Goal: Information Seeking & Learning: Learn about a topic

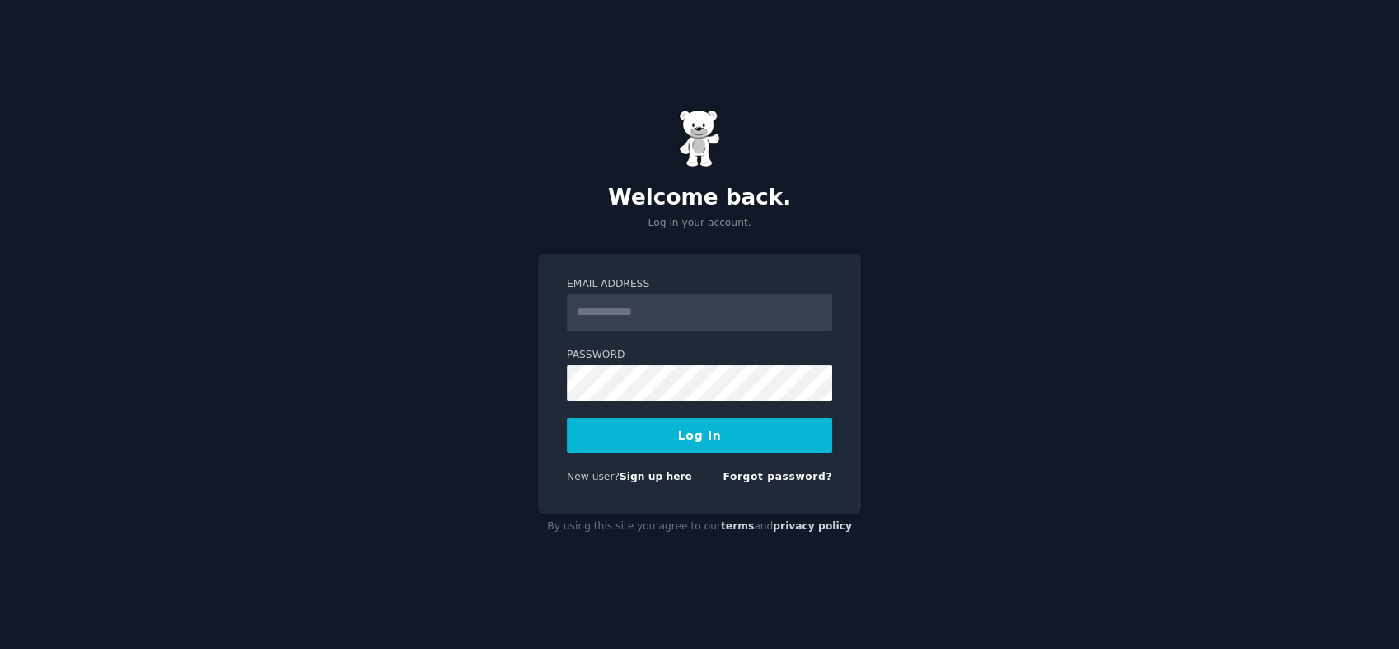
type input "**********"
click at [692, 440] on button "Log In" at bounding box center [699, 435] width 265 height 35
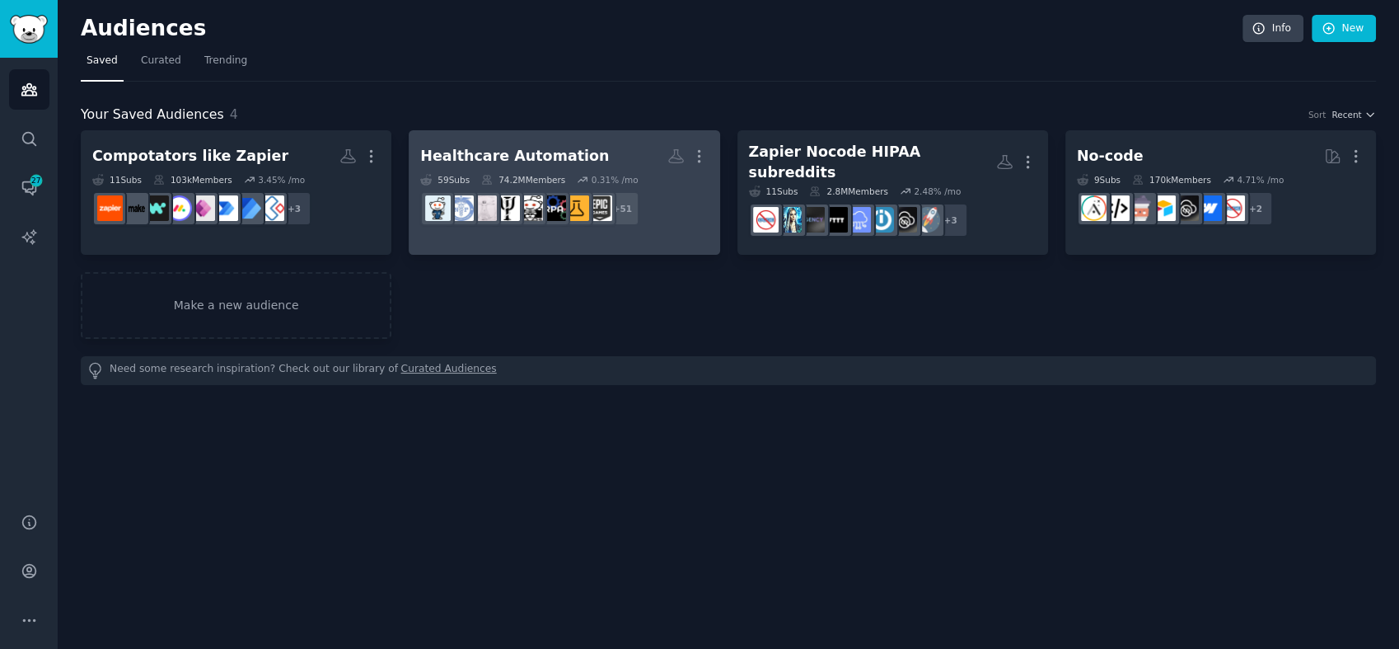
click at [605, 157] on h2 "Healthcare Automation More" at bounding box center [564, 156] width 288 height 29
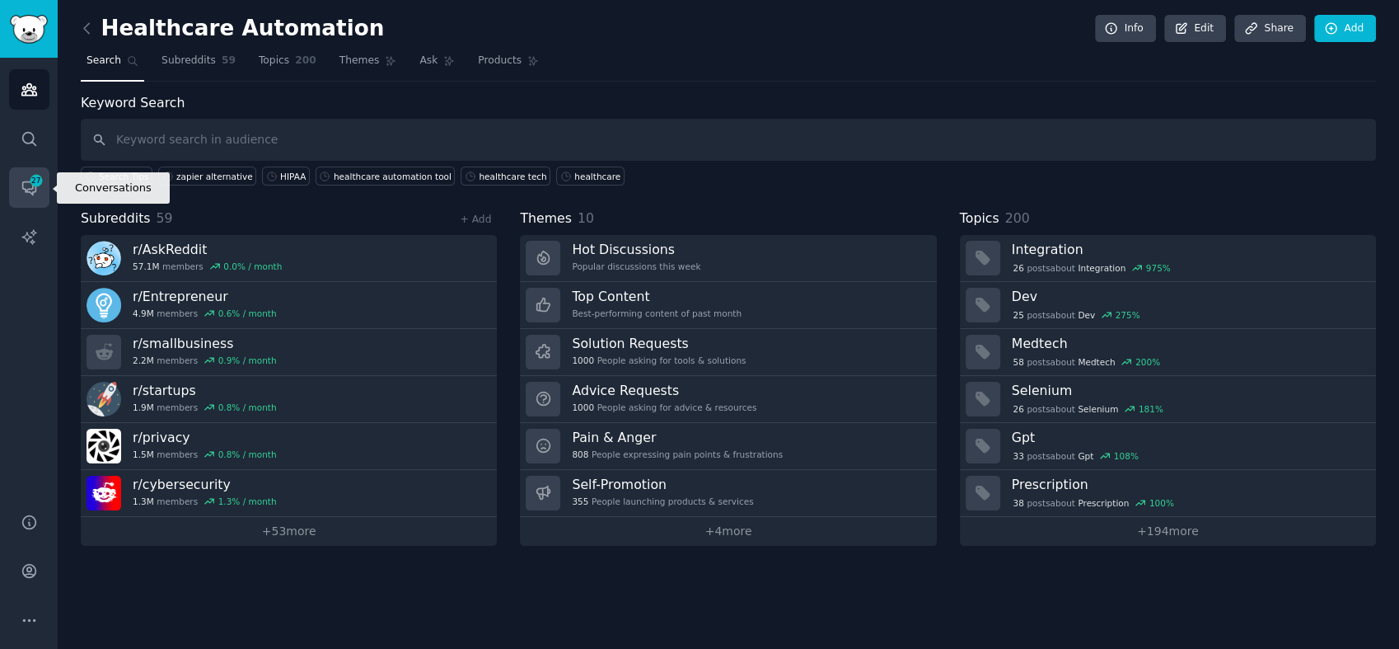
click at [26, 179] on icon "Sidebar" at bounding box center [29, 187] width 17 height 17
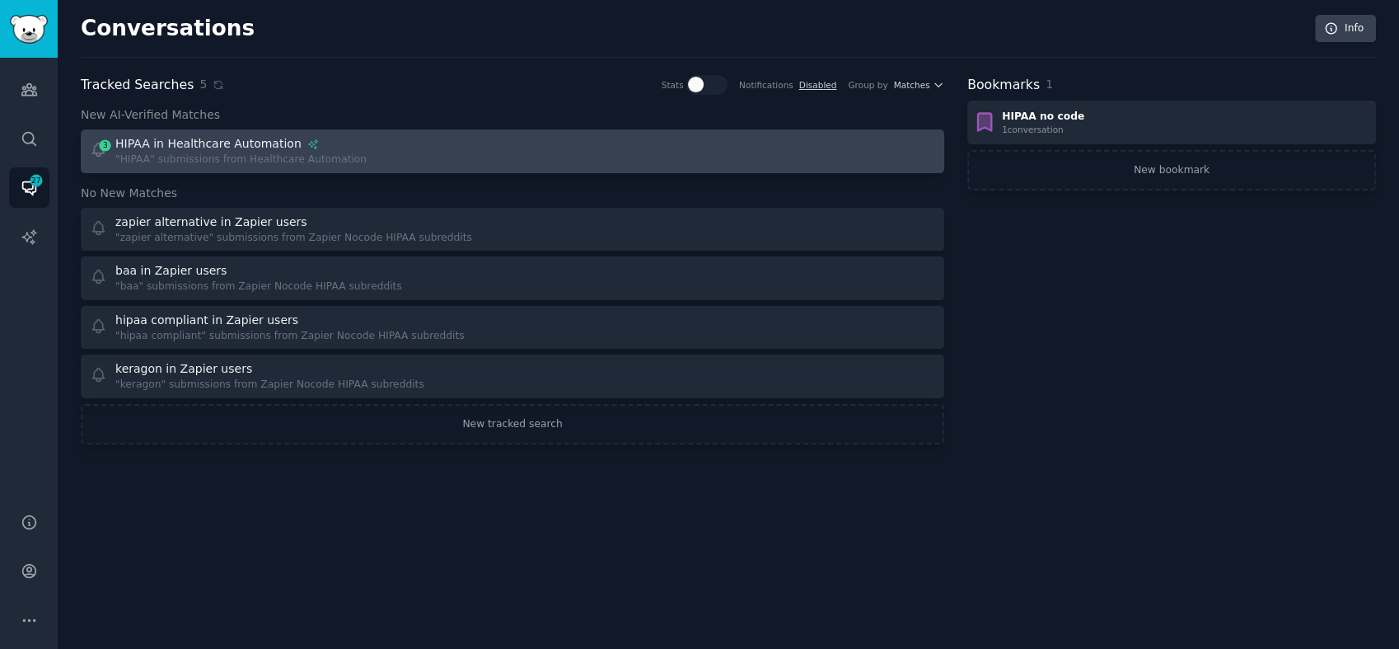
click at [335, 144] on div "HIPAA in Healthcare Automation" at bounding box center [240, 143] width 251 height 17
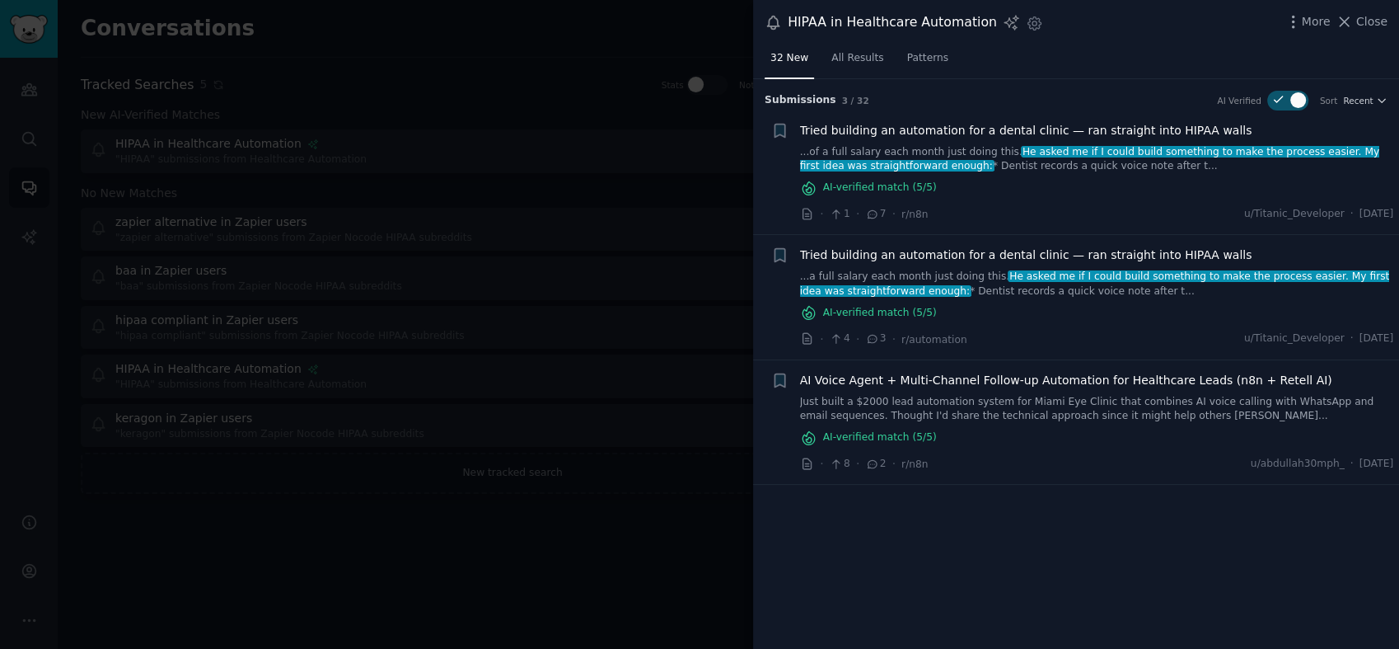
click at [978, 165] on link "...of a full salary each month just doing this. He asked me if I could build so…" at bounding box center [1097, 159] width 594 height 29
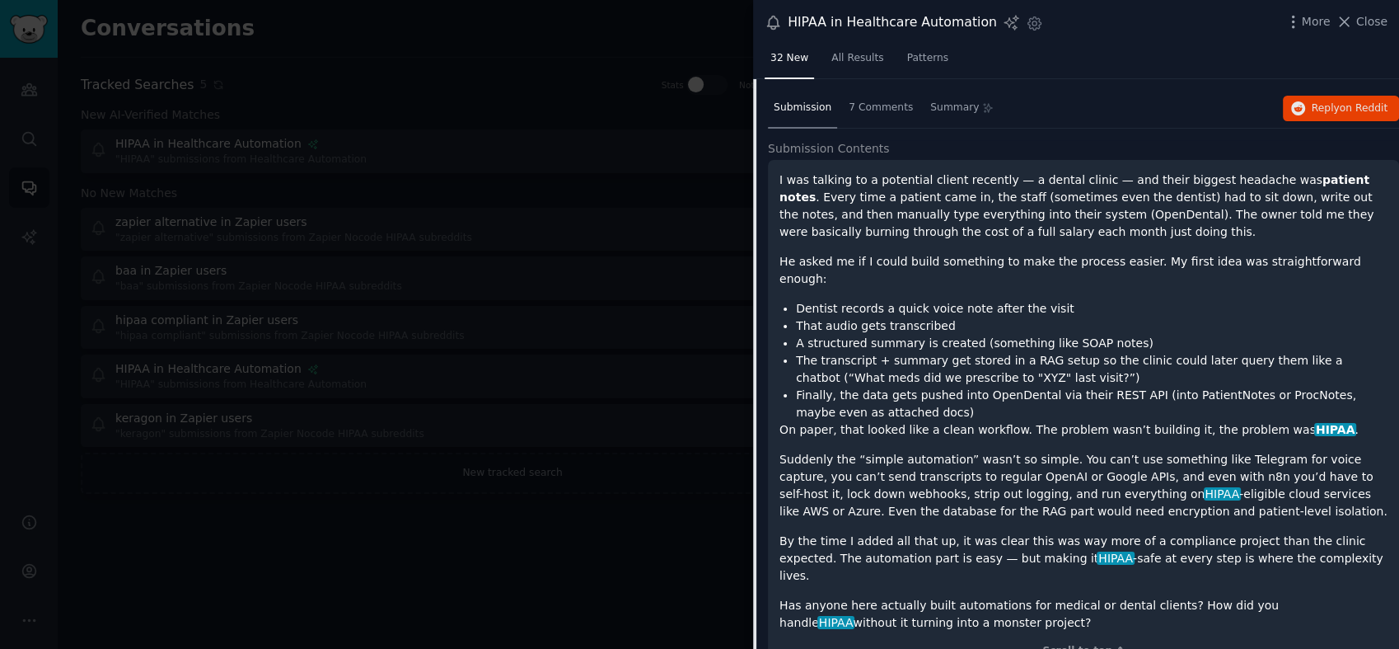
scroll to position [86, 0]
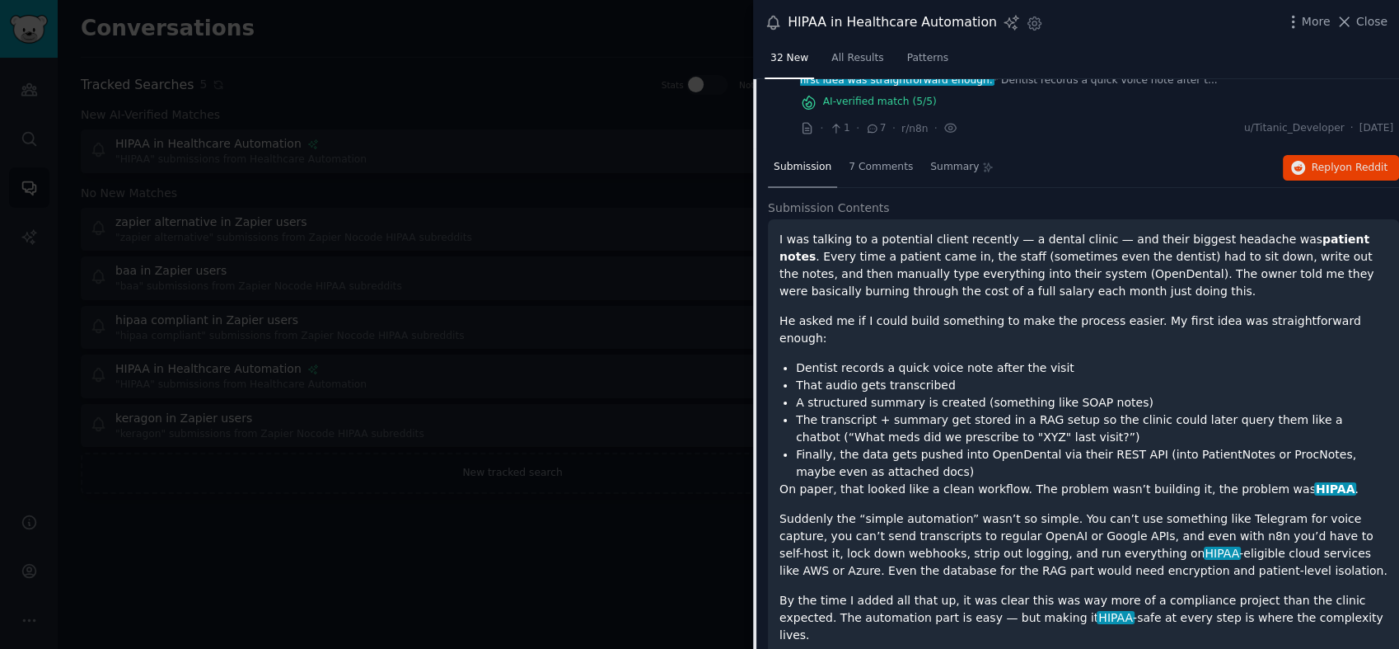
drag, startPoint x: 902, startPoint y: 515, endPoint x: 771, endPoint y: 227, distance: 316.4
click at [771, 227] on div "I was talking to a potential client recently — a dental clinic — and their bigg…" at bounding box center [1083, 474] width 631 height 510
drag, startPoint x: 771, startPoint y: 227, endPoint x: 839, endPoint y: 249, distance: 71.1
copy div "I was talking to a potential client recently — a dental clinic — and their bigg…"
click at [1097, 167] on div "Submission 7 Comments Summary Reply on Reddit" at bounding box center [1083, 168] width 631 height 40
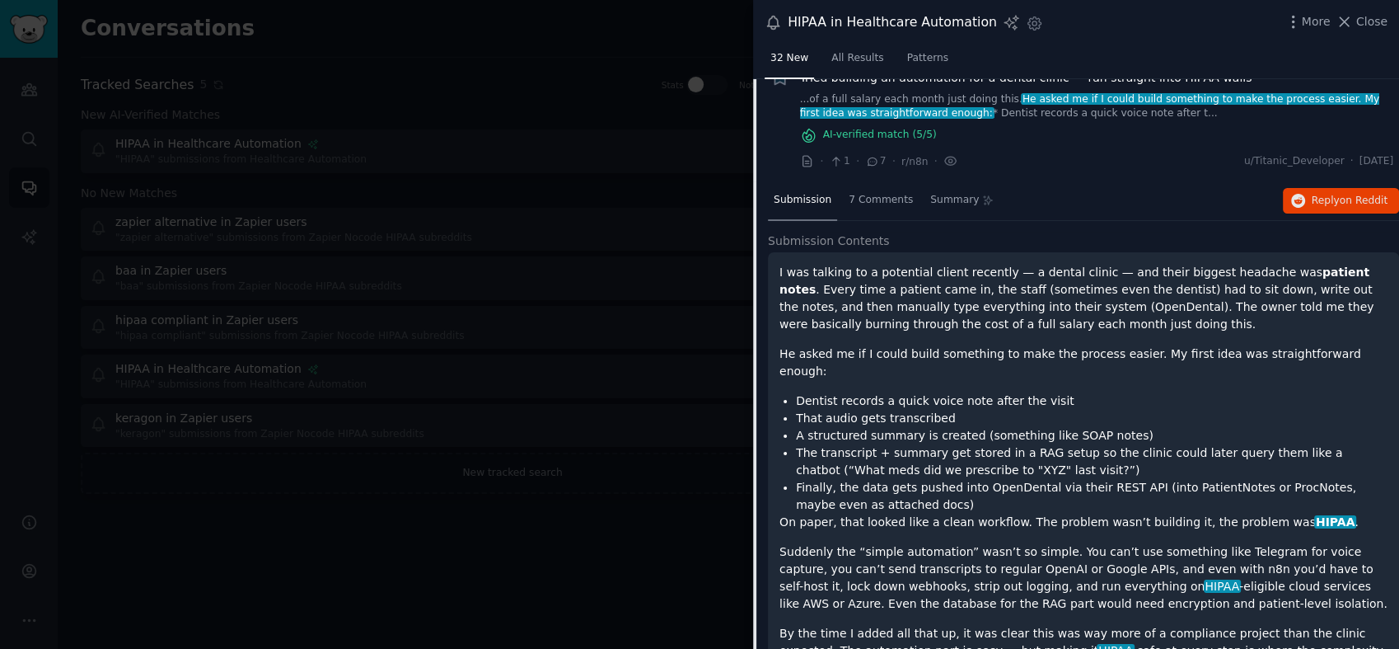
scroll to position [31, 0]
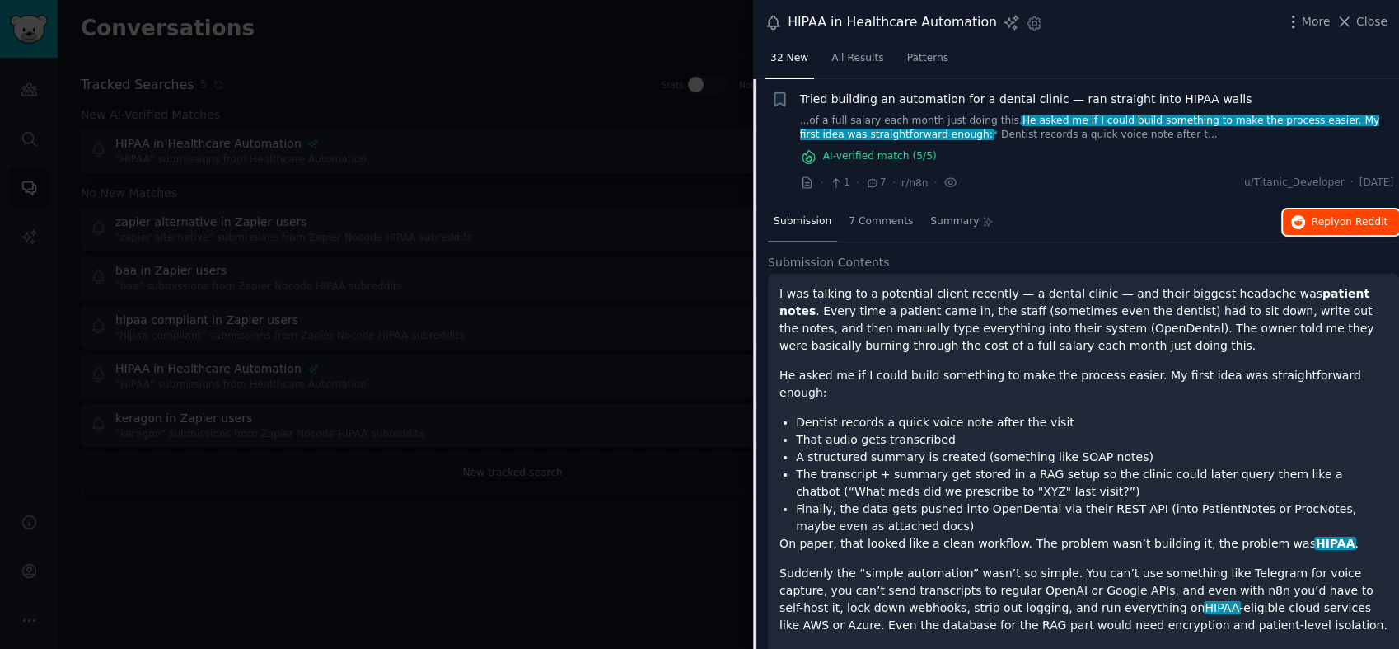
click at [1345, 218] on span "on Reddit" at bounding box center [1364, 222] width 48 height 12
